Goal: Navigation & Orientation: Find specific page/section

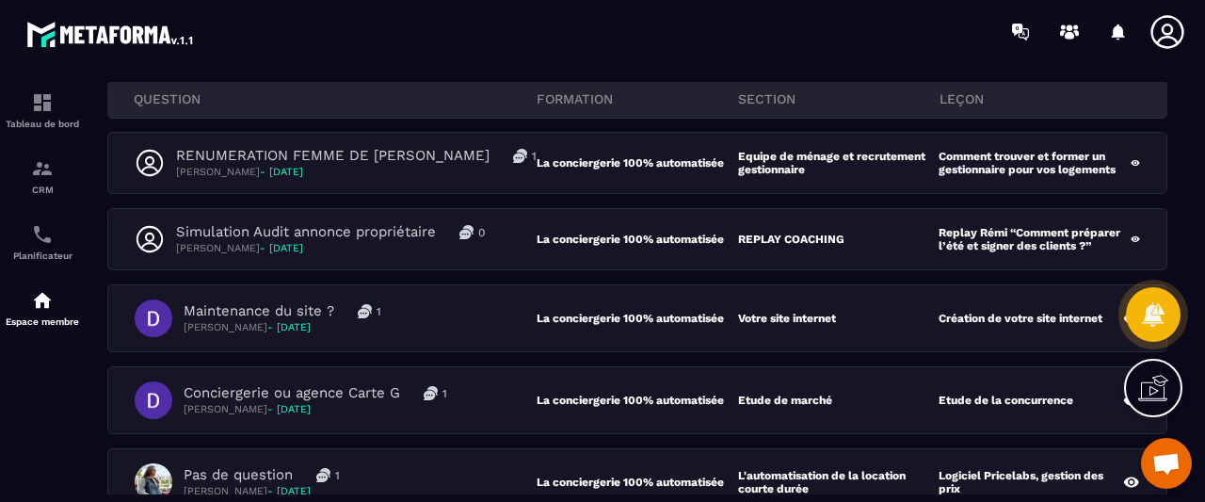
scroll to position [94, 0]
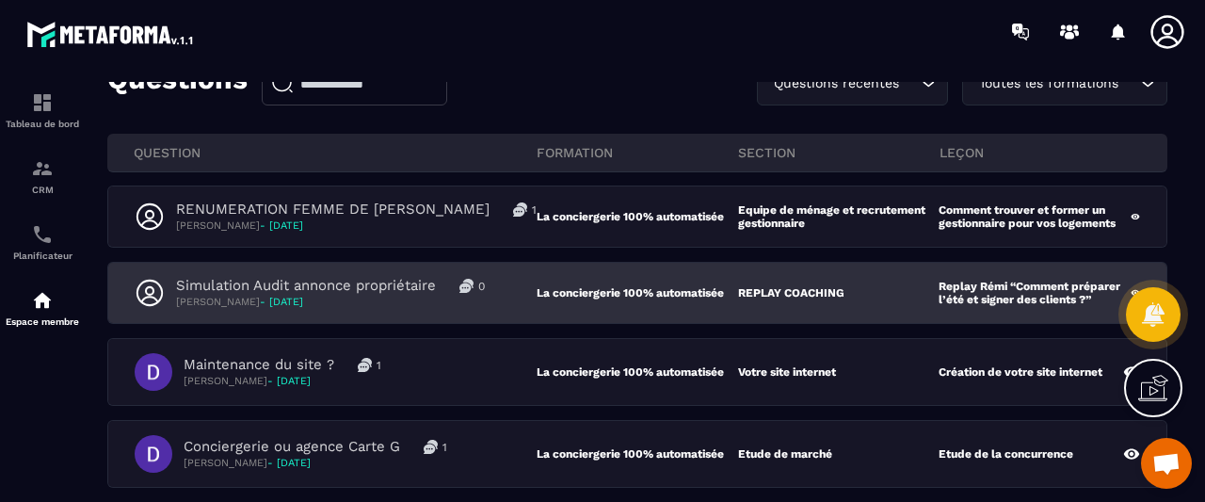
click at [632, 278] on div "Simulation Audit annonce propriétaire 0 [PERSON_NAME] - [DATE] La conciergerie …" at bounding box center [637, 293] width 1058 height 60
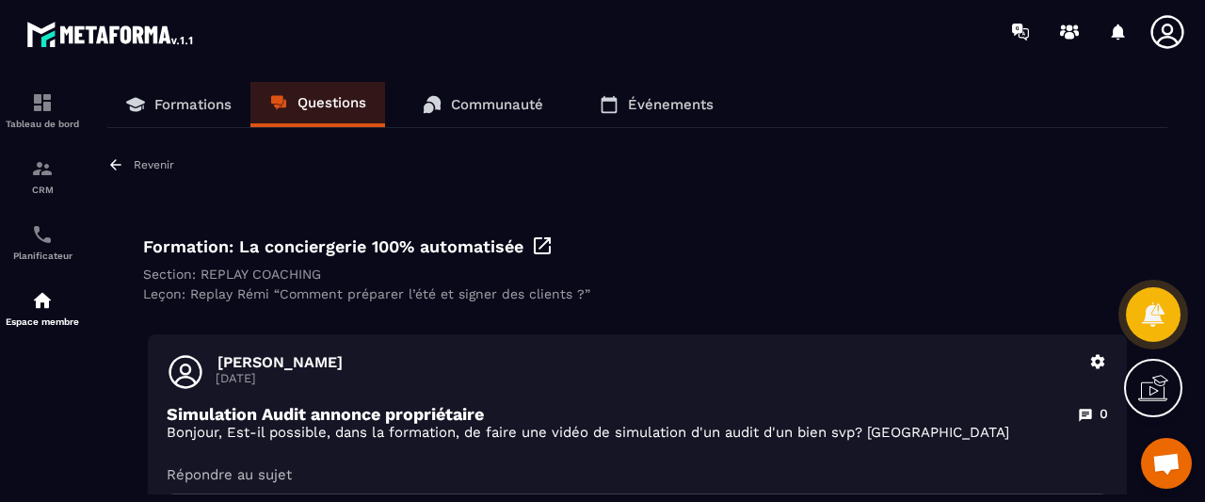
click at [298, 97] on p "Questions" at bounding box center [331, 102] width 69 height 17
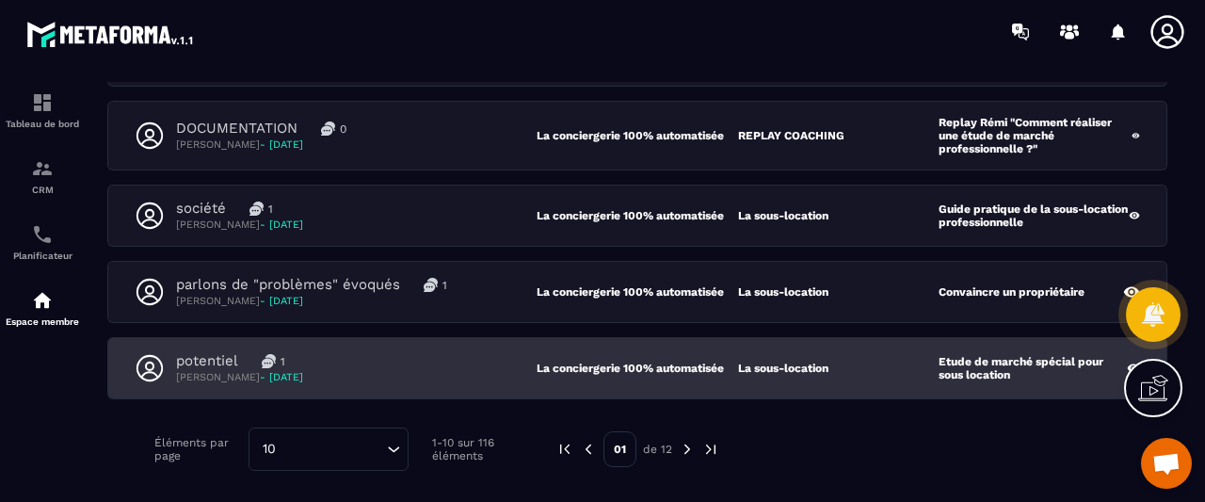
scroll to position [565, 0]
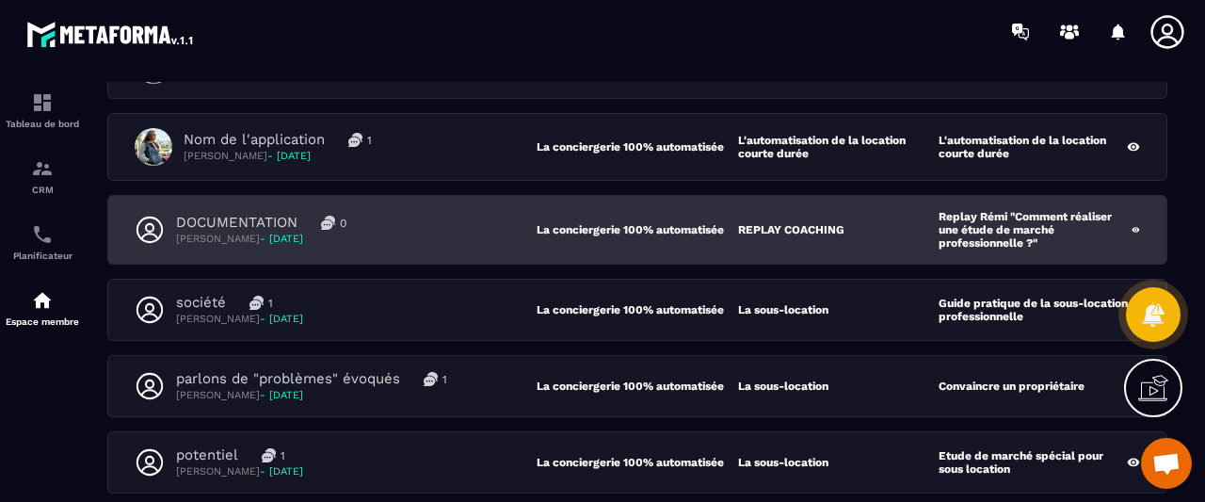
click at [536, 233] on div "DOCUMENTATION 0 [PERSON_NAME] - [DATE]" at bounding box center [336, 230] width 402 height 32
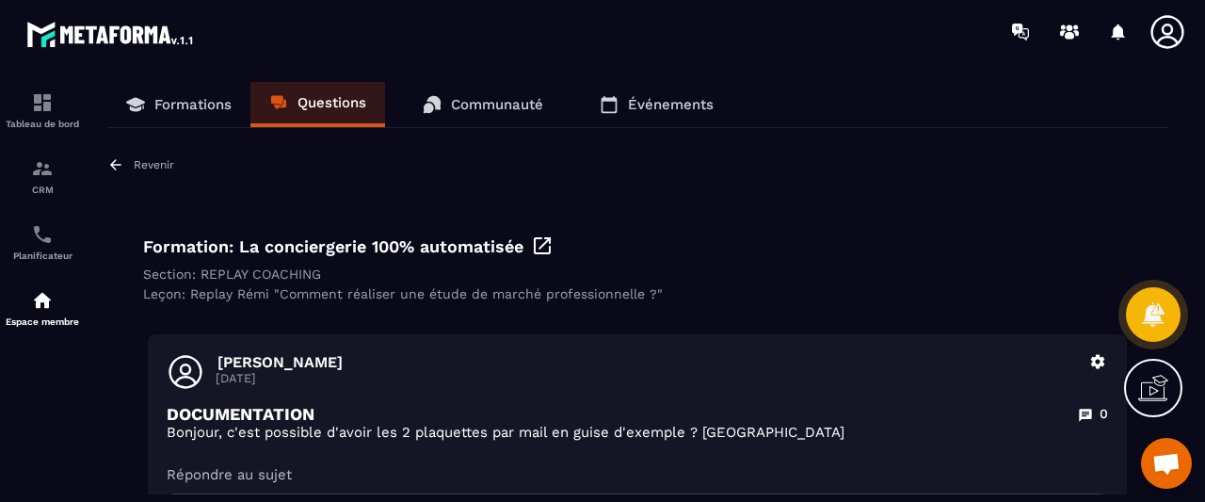
click at [312, 104] on p "Questions" at bounding box center [331, 102] width 69 height 17
